Goal: Book appointment/travel/reservation

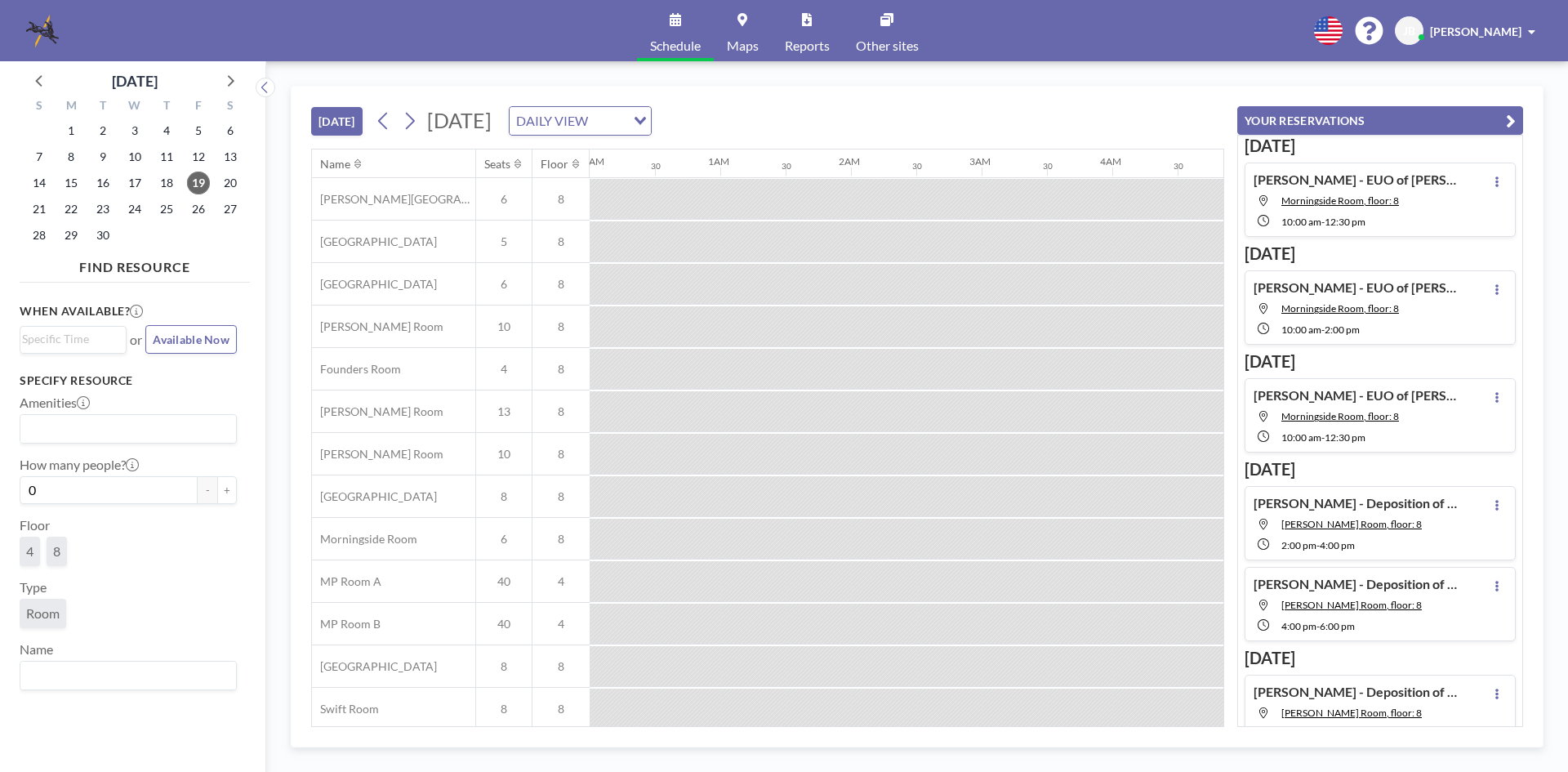
scroll to position [0, 1633]
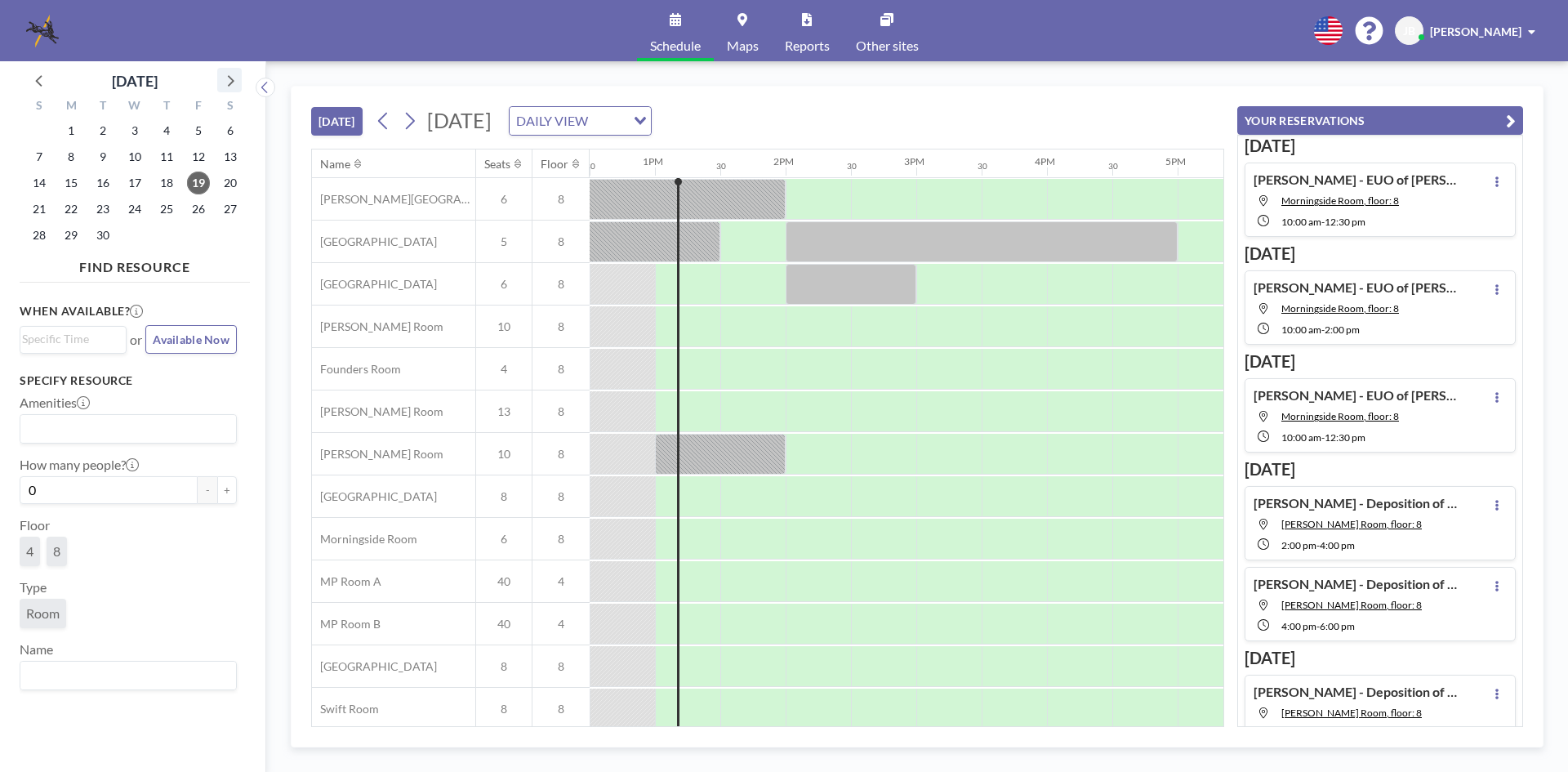
click at [231, 78] on icon at bounding box center [229, 79] width 21 height 21
click at [167, 212] on span "23" at bounding box center [166, 209] width 23 height 23
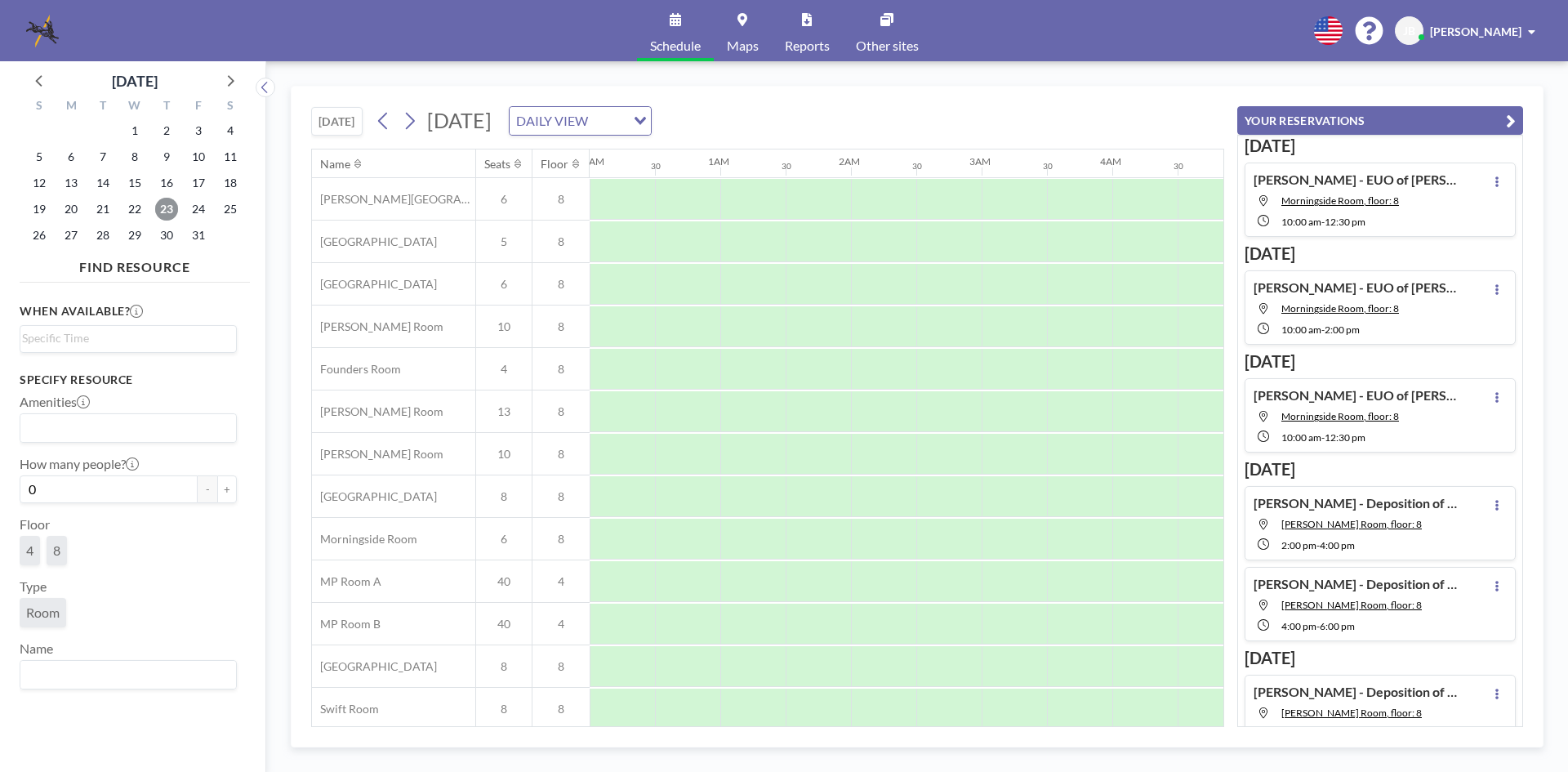
scroll to position [0, 979]
click at [944, 540] on div at bounding box center [948, 539] width 65 height 41
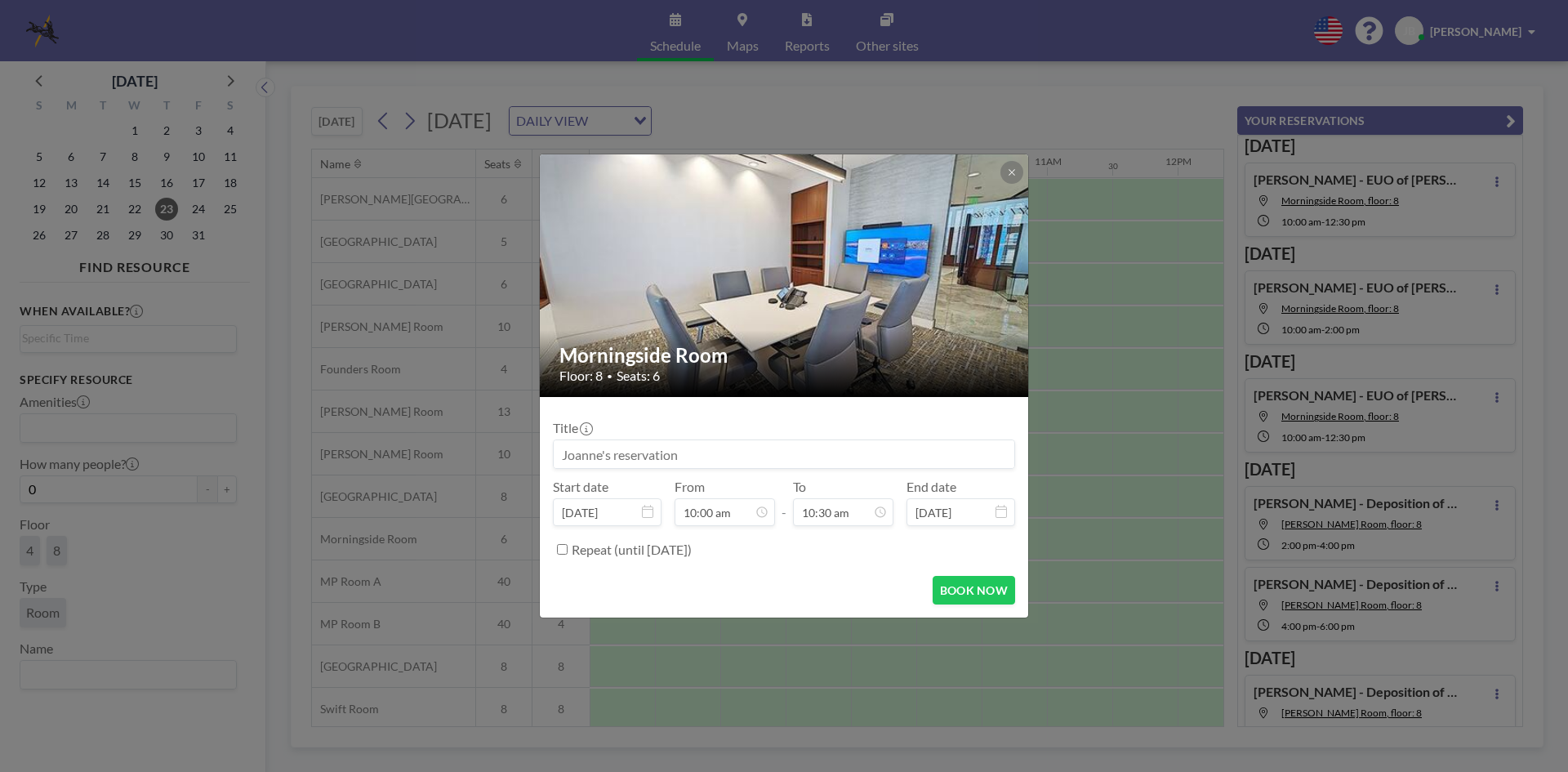
click at [644, 453] on input at bounding box center [784, 454] width 461 height 28
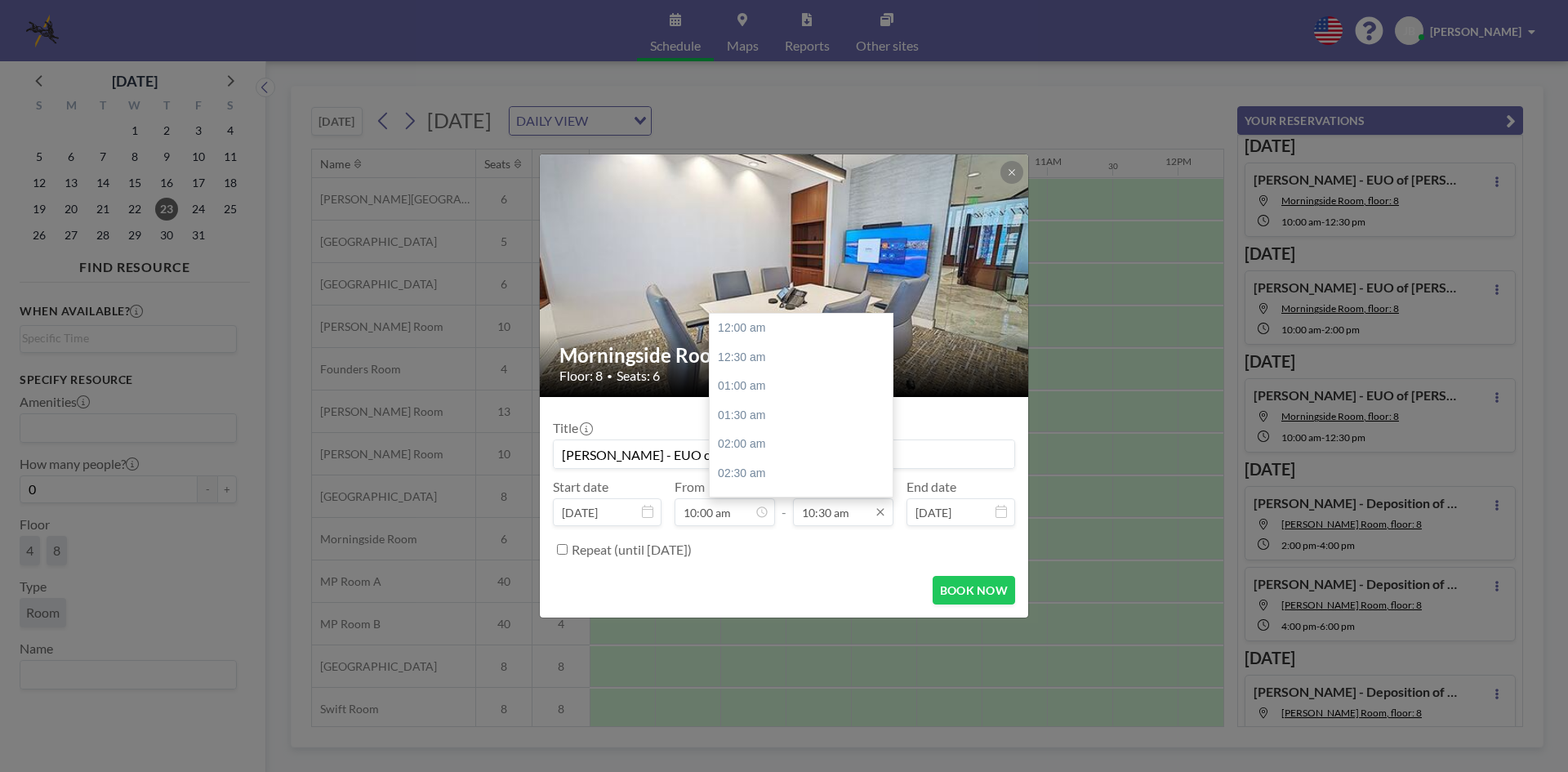
scroll to position [610, 0]
type input "[PERSON_NAME] - EUO of [PERSON_NAME]"
click at [880, 514] on icon at bounding box center [879, 512] width 13 height 13
click at [751, 435] on div "12:30 pm" at bounding box center [804, 445] width 191 height 29
type input "12:30 pm"
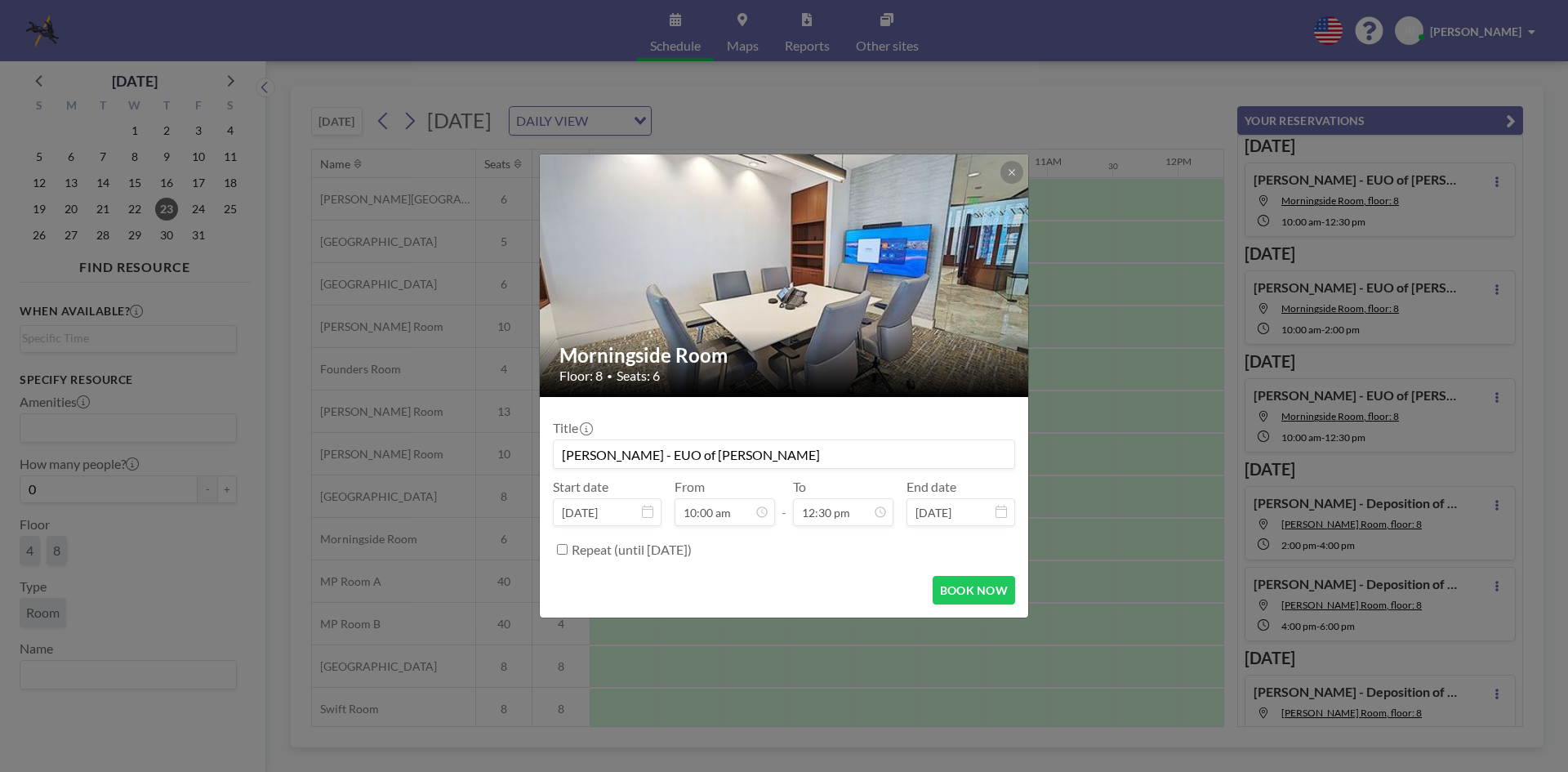
scroll to position [727, 0]
click at [961, 593] on button "BOOK NOW" at bounding box center [973, 590] width 83 height 29
